Goal: Transaction & Acquisition: Subscribe to service/newsletter

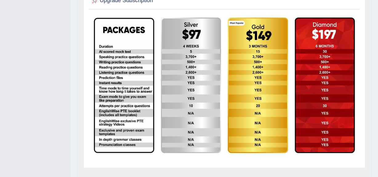
scroll to position [157, 0]
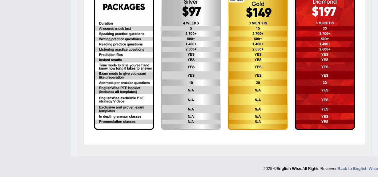
click at [331, 105] on img at bounding box center [325, 62] width 60 height 136
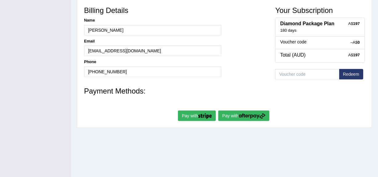
scroll to position [123, 0]
click at [193, 115] on button "Pay with" at bounding box center [197, 116] width 38 height 10
type input "[PERSON_NAME]"
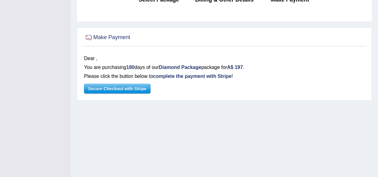
scroll to position [73, 0]
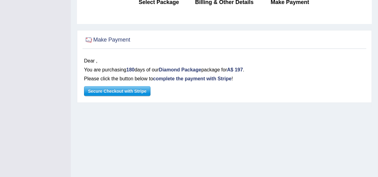
click at [120, 90] on span "Secure Checkout with Stripe" at bounding box center [117, 91] width 66 height 9
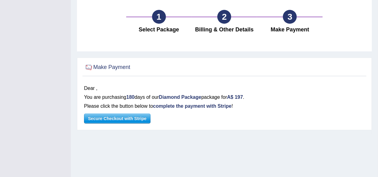
scroll to position [45, 0]
click at [121, 115] on span "Secure Checkout with Stripe" at bounding box center [117, 118] width 66 height 9
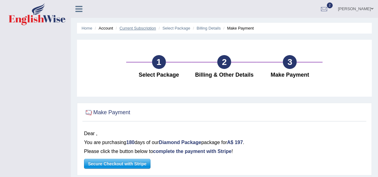
click at [132, 27] on link "Current Subscription" at bounding box center [137, 28] width 37 height 5
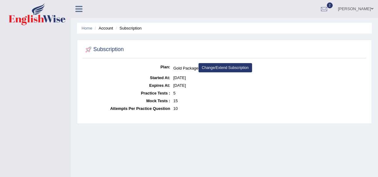
click at [228, 66] on link "Change/Extend Subscription" at bounding box center [226, 67] width 54 height 9
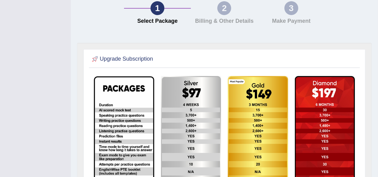
scroll to position [76, 0]
click at [348, 102] on img at bounding box center [325, 144] width 60 height 136
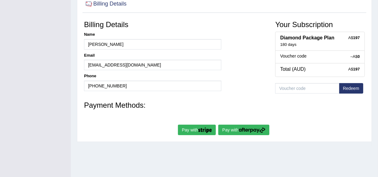
scroll to position [109, 0]
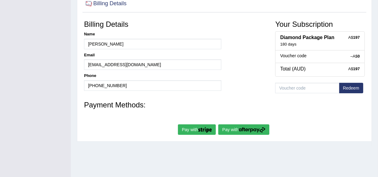
click at [200, 126] on button "Pay with" at bounding box center [197, 129] width 38 height 10
type input "[PERSON_NAME]"
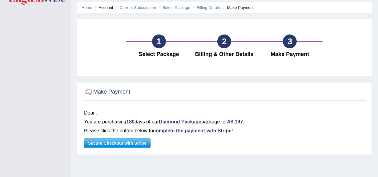
scroll to position [23, 0]
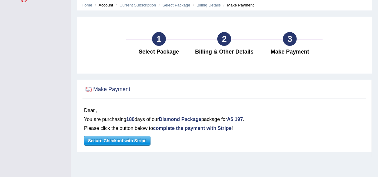
click at [128, 140] on span "Secure Checkout with Stripe" at bounding box center [117, 140] width 66 height 9
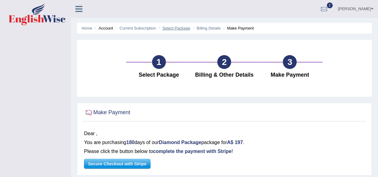
click at [175, 26] on link "Select Package" at bounding box center [177, 28] width 28 height 5
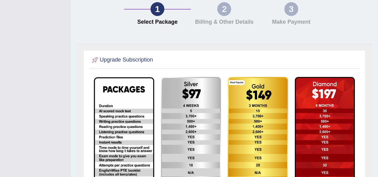
scroll to position [75, 0]
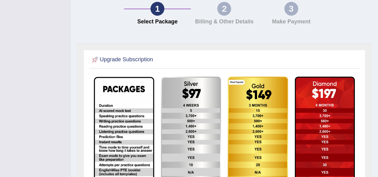
click at [133, 59] on h2 "Upgrade Subscription" at bounding box center [122, 59] width 63 height 9
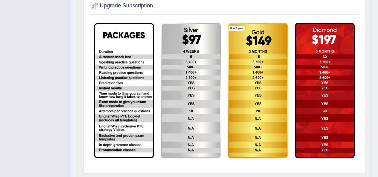
scroll to position [129, 0]
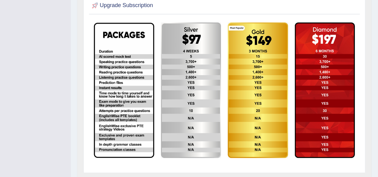
click at [314, 115] on img at bounding box center [325, 90] width 60 height 136
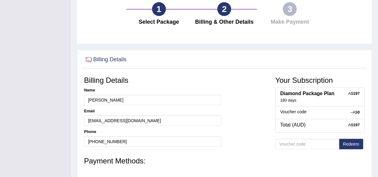
scroll to position [53, 0]
click at [352, 145] on button "Redeem" at bounding box center [351, 144] width 24 height 10
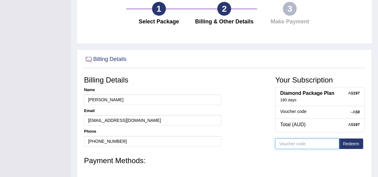
click at [321, 143] on input "text" at bounding box center [307, 144] width 64 height 10
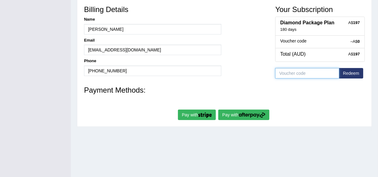
scroll to position [124, 0]
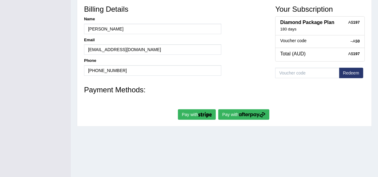
click at [234, 117] on button "Pay with" at bounding box center [243, 114] width 51 height 10
type input "[PERSON_NAME]"
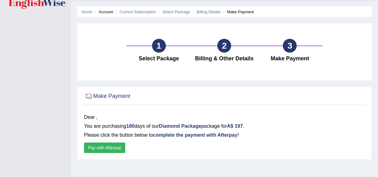
scroll to position [16, 0]
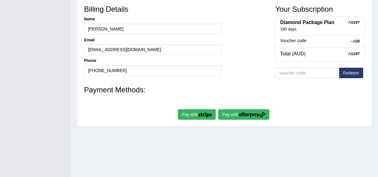
click at [184, 112] on button "Pay with" at bounding box center [197, 114] width 38 height 10
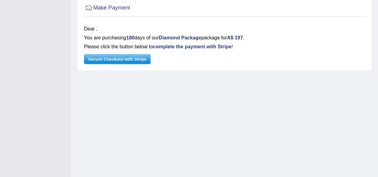
scroll to position [105, 0]
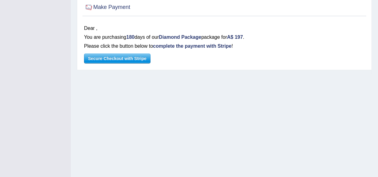
click at [128, 56] on span "Secure Checkout with Stripe" at bounding box center [117, 58] width 66 height 9
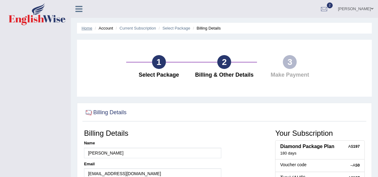
click at [85, 30] on link "Home" at bounding box center [87, 28] width 11 height 5
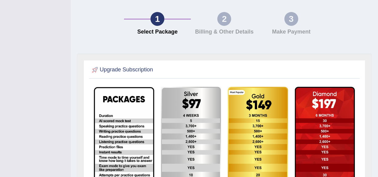
click at [311, 144] on img at bounding box center [325, 155] width 60 height 136
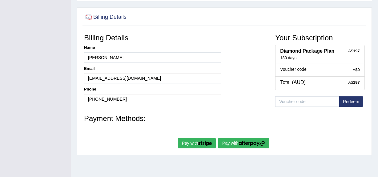
scroll to position [95, 0]
click at [188, 145] on button "Pay with" at bounding box center [197, 143] width 38 height 10
type input "[PERSON_NAME]"
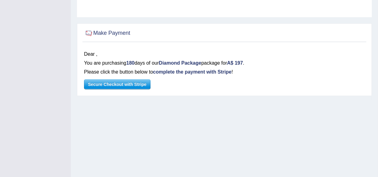
scroll to position [84, 0]
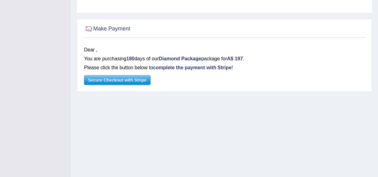
click at [125, 83] on span "Secure Checkout with Stripe" at bounding box center [117, 79] width 66 height 9
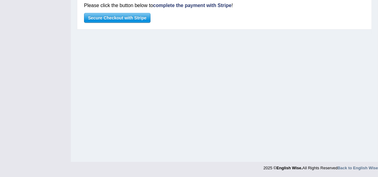
scroll to position [0, 0]
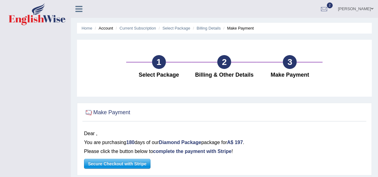
click at [77, 9] on icon at bounding box center [78, 9] width 7 height 8
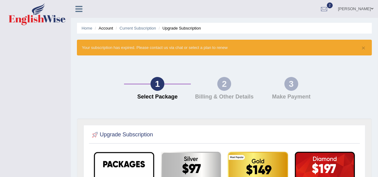
click at [179, 29] on li "Upgrade Subscription" at bounding box center [179, 28] width 44 height 6
click at [138, 28] on link "Current Subscription" at bounding box center [137, 28] width 37 height 5
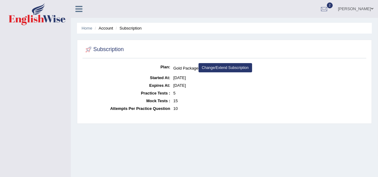
click at [214, 67] on link "Change/Extend Subscription" at bounding box center [226, 67] width 54 height 9
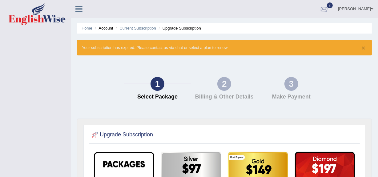
click at [329, 7] on div at bounding box center [324, 9] width 9 height 9
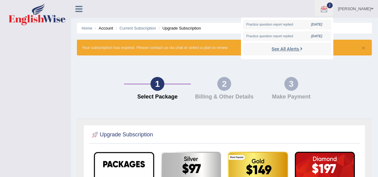
click at [293, 48] on strong "See All Alerts" at bounding box center [285, 49] width 27 height 5
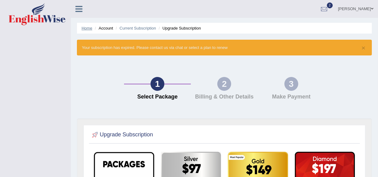
click at [89, 27] on link "Home" at bounding box center [87, 28] width 11 height 5
click at [74, 5] on link at bounding box center [79, 8] width 16 height 9
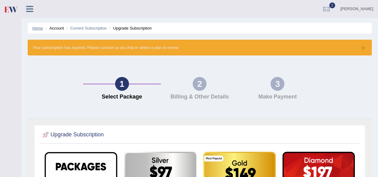
click at [39, 26] on link "Home" at bounding box center [37, 28] width 11 height 5
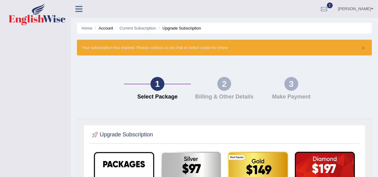
click at [77, 12] on icon at bounding box center [78, 9] width 7 height 8
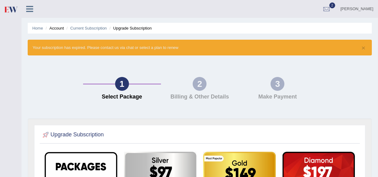
click at [65, 50] on div "× Your subscription has expired. Please contact us via chat or select a plan to…" at bounding box center [200, 48] width 344 height 16
click at [83, 28] on link "Current Subscription" at bounding box center [88, 28] width 37 height 5
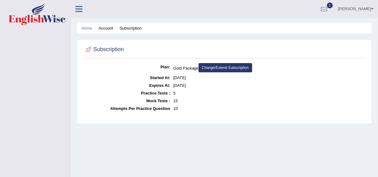
click at [79, 9] on icon at bounding box center [78, 9] width 7 height 8
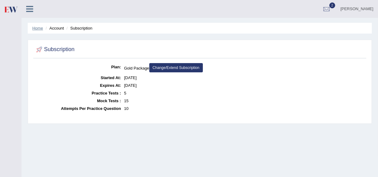
click at [39, 29] on link "Home" at bounding box center [37, 28] width 11 height 5
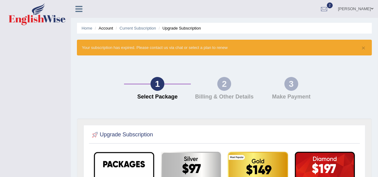
click at [357, 9] on link "[PERSON_NAME]" at bounding box center [356, 8] width 45 height 16
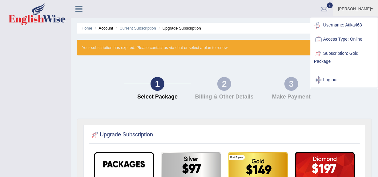
click at [351, 25] on link "Username: Atika463" at bounding box center [344, 25] width 67 height 14
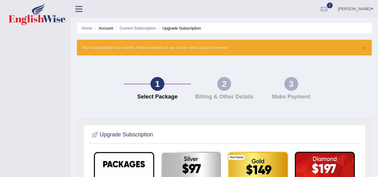
click at [365, 7] on link "[PERSON_NAME]" at bounding box center [356, 8] width 45 height 16
